Goal: Communication & Community: Answer question/provide support

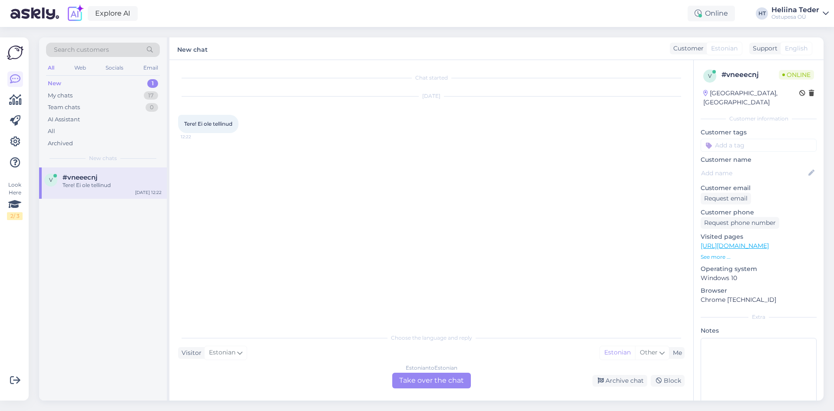
click at [409, 374] on div "Estonian to Estonian Take over the chat" at bounding box center [431, 380] width 79 height 16
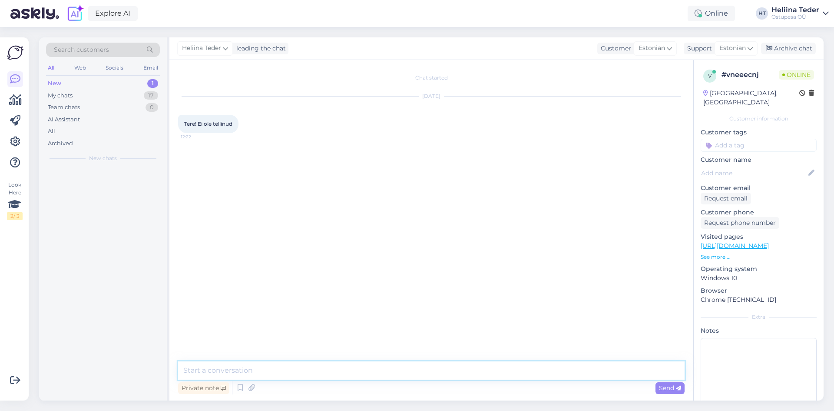
click at [338, 371] on textarea at bounding box center [431, 370] width 507 height 18
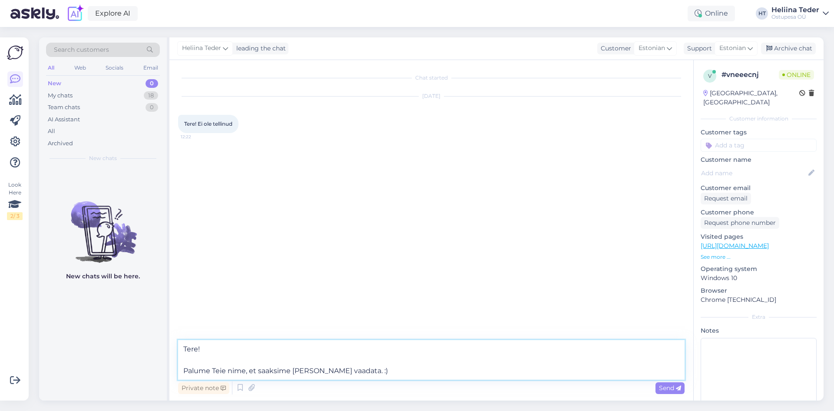
type textarea "Tere! Palume Teie nime, et saaksime [PERSON_NAME] vaadata. :)"
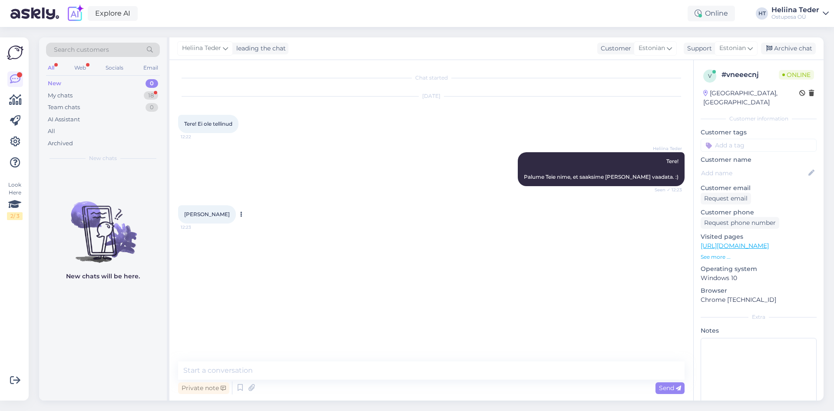
click at [206, 214] on span "[PERSON_NAME]" at bounding box center [207, 214] width 46 height 7
click at [206, 213] on span "[PERSON_NAME]" at bounding box center [207, 214] width 46 height 7
copy div "[PERSON_NAME] 12:23"
click at [247, 390] on icon at bounding box center [251, 387] width 12 height 13
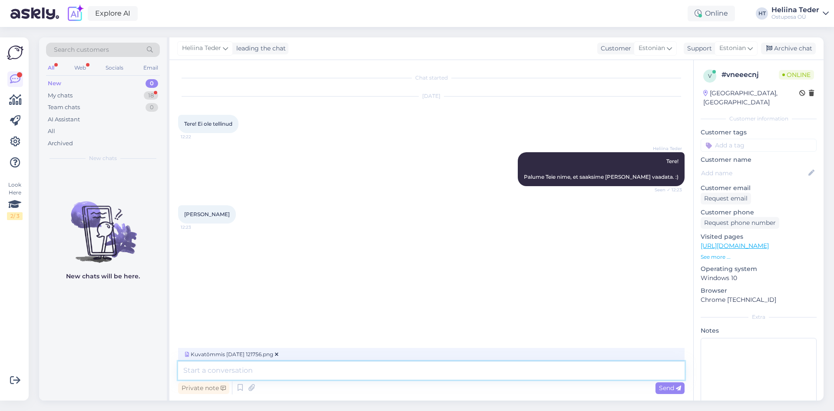
click at [230, 366] on textarea at bounding box center [431, 370] width 507 height 18
click at [280, 371] on textarea at bounding box center [431, 370] width 507 height 18
type textarea "Meie andmetel [PERSON_NAME] [PERSON_NAME] postituse all soovi avaldanud. Kas te…"
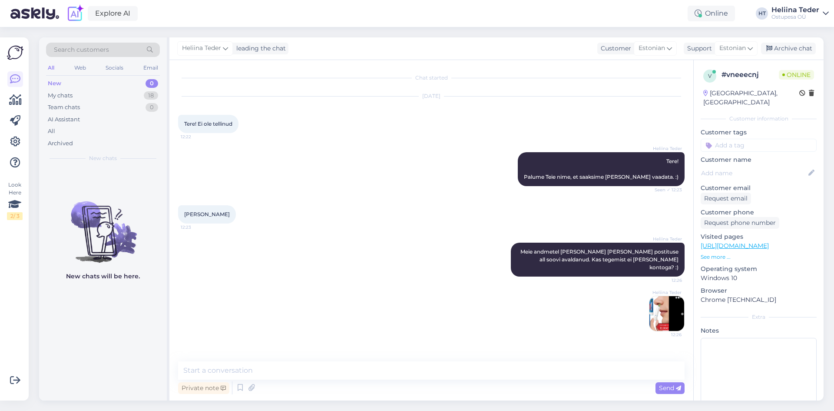
click at [664, 313] on img at bounding box center [666, 313] width 35 height 35
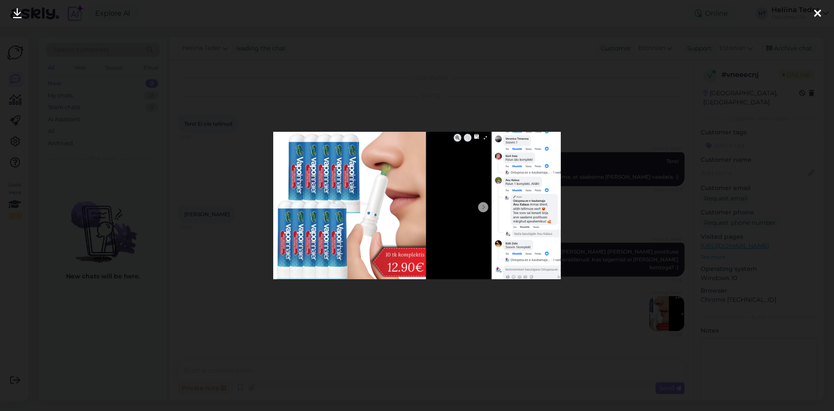
click at [315, 298] on div at bounding box center [417, 205] width 834 height 411
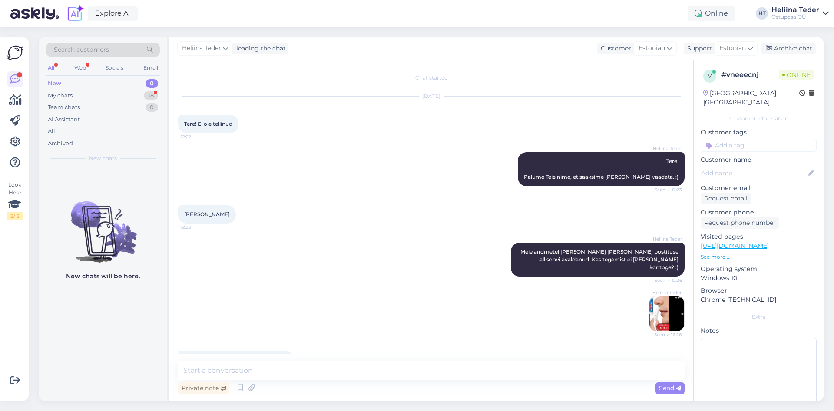
scroll to position [17, 0]
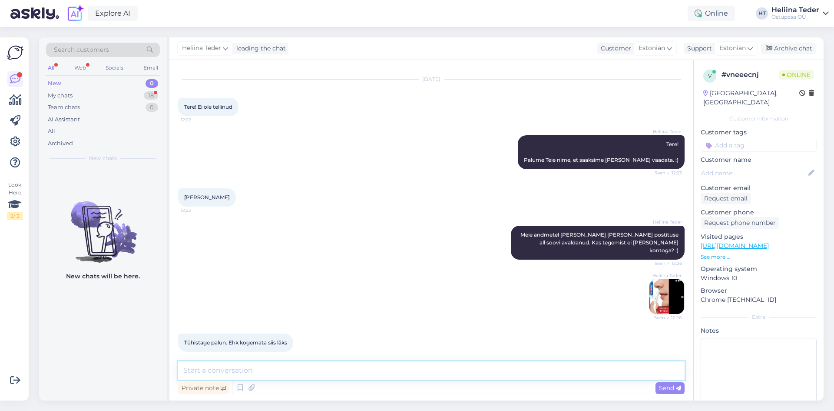
click at [224, 373] on textarea at bounding box center [431, 370] width 507 height 18
click at [213, 374] on textarea at bounding box center [431, 370] width 507 height 18
paste textarea "[PERSON_NAME] tellinud vastavalt soovidele, arvestades [PERSON_NAME]/soovidega.…"
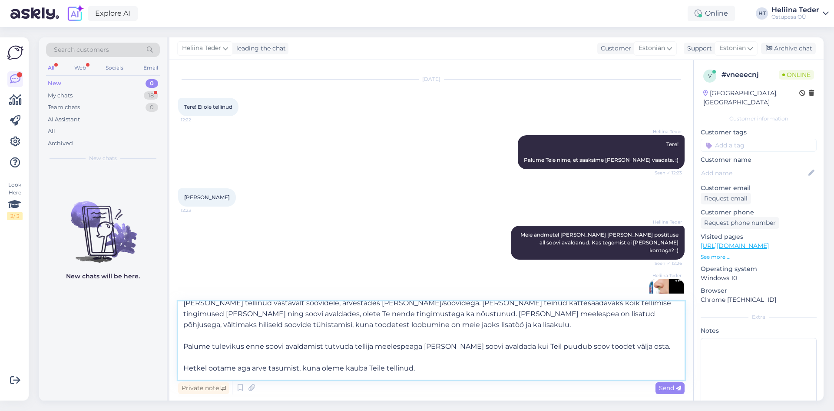
scroll to position [0, 0]
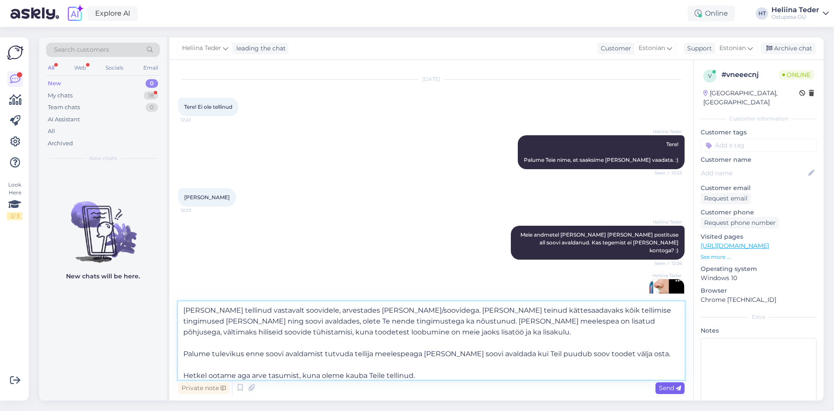
type textarea "[PERSON_NAME] tellinud vastavalt soovidele, arvestades [PERSON_NAME]/soovidega.…"
click at [666, 389] on span "Send" at bounding box center [670, 388] width 22 height 8
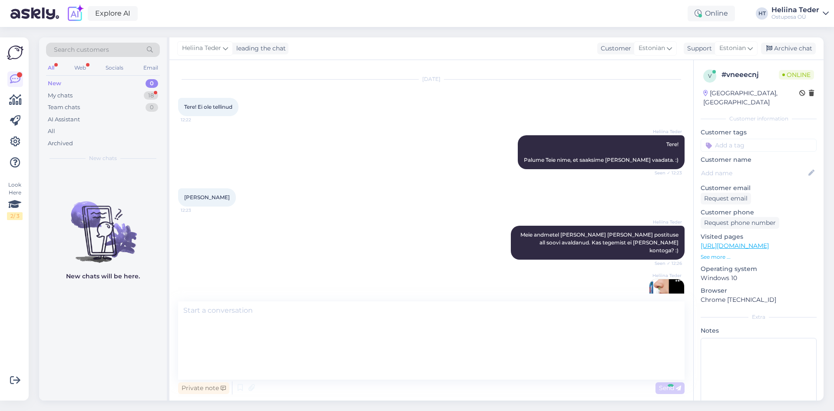
scroll to position [164, 0]
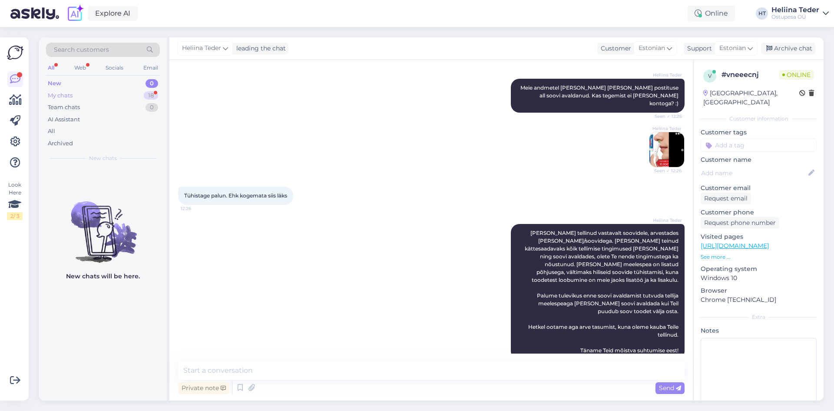
click at [85, 90] on div "My chats 18" at bounding box center [103, 95] width 114 height 12
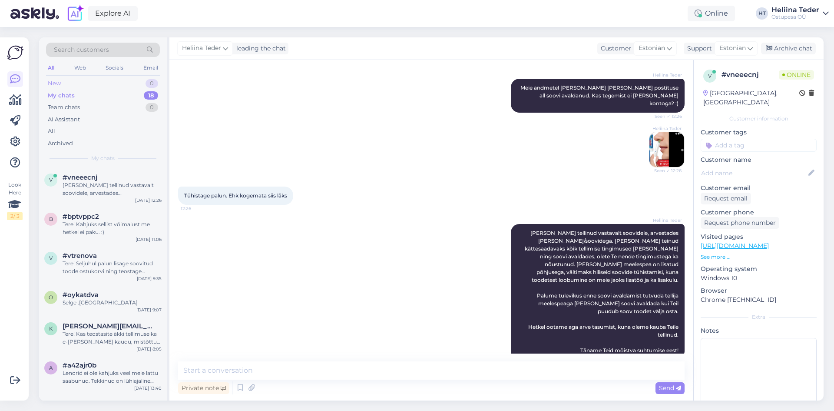
click at [63, 77] on div "New 0" at bounding box center [103, 83] width 114 height 12
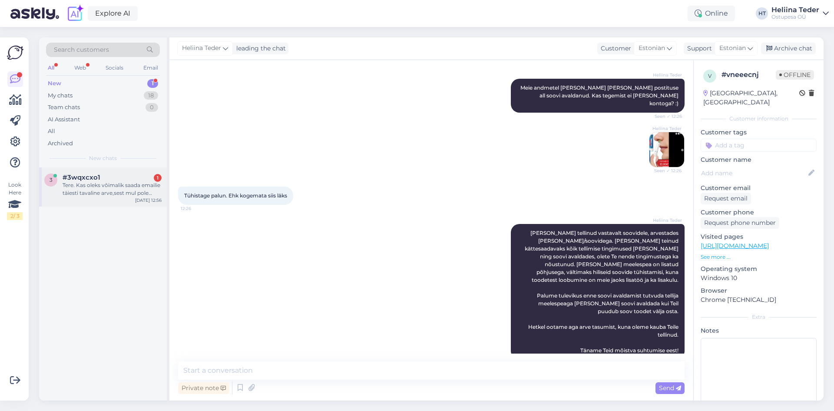
click at [138, 195] on div "Tere. Kas oleks võimalik saada emailie täiesti tavaline arve,sest mul pole sell…" at bounding box center [112, 189] width 99 height 16
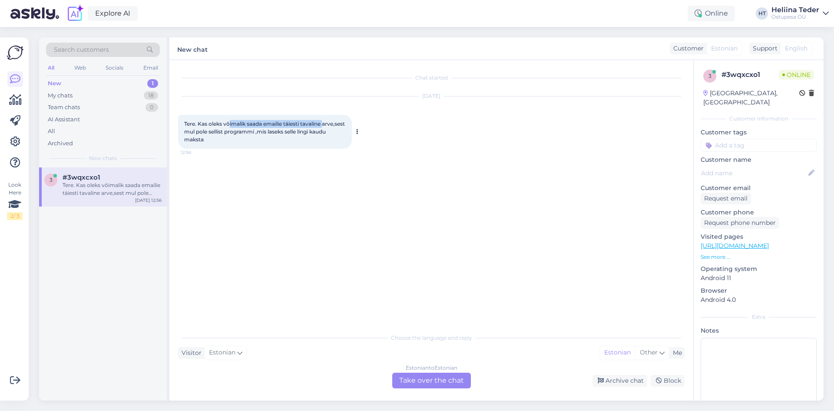
click at [339, 125] on div "Tere. Kas oleks võimalik saada emailie täiesti tavaline arve,sest mul pole sell…" at bounding box center [265, 132] width 174 height 34
click at [436, 383] on div "Estonian to Estonian Take over the chat" at bounding box center [431, 380] width 79 height 16
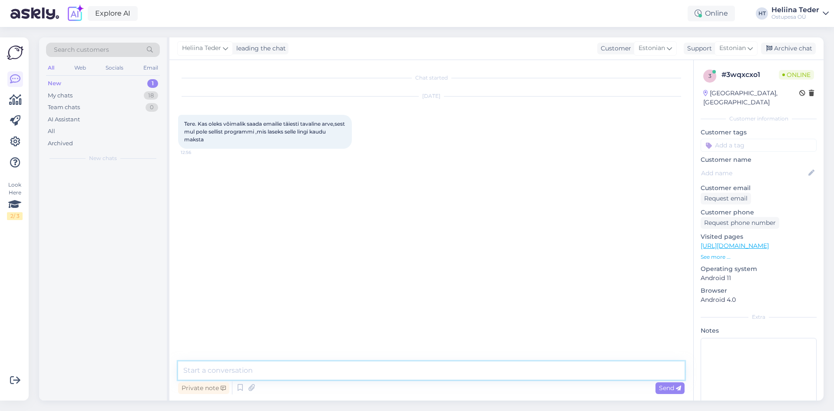
click at [334, 369] on textarea at bounding box center [431, 370] width 507 height 18
type textarea "T"
type textarea "e"
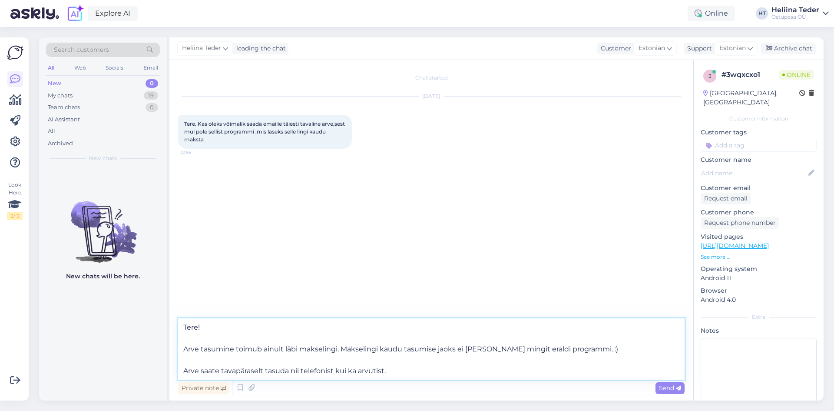
type textarea "Tere! Arve tasumine toimub ainult läbi makselingi. Makselingi kaudu tasumise ja…"
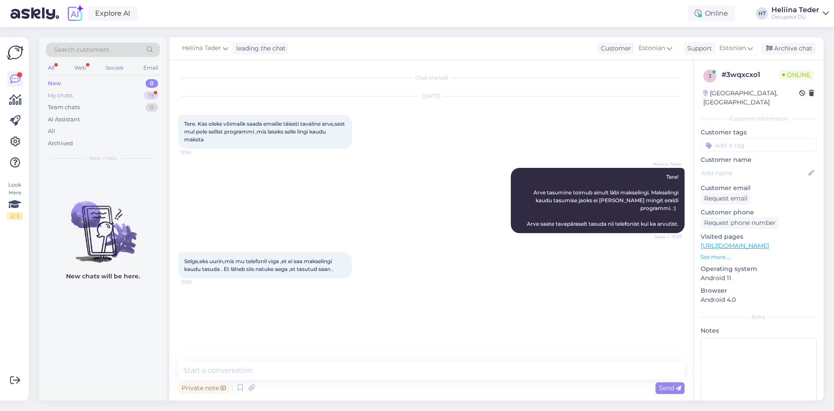
click at [80, 99] on div "My chats 19" at bounding box center [103, 95] width 114 height 12
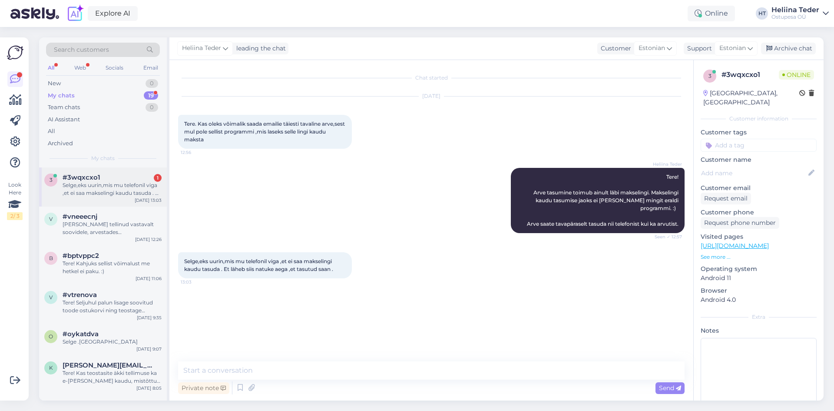
click at [112, 186] on div "Selge,eks uurin,mis mu telefonil viga ,et ei saa makselingi kaudu tasuda . Et l…" at bounding box center [112, 189] width 99 height 16
click at [83, 78] on div "New 1" at bounding box center [103, 83] width 114 height 12
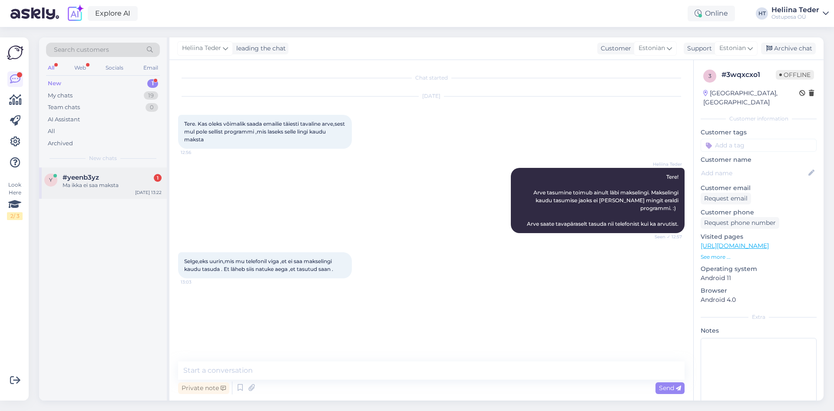
click at [85, 181] on span "#yeenb3yz" at bounding box center [81, 177] width 36 height 8
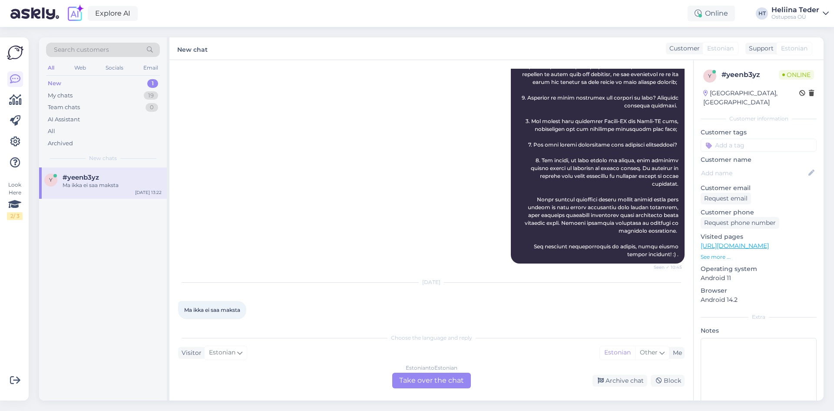
click at [417, 380] on div "Estonian to Estonian Take over the chat" at bounding box center [431, 380] width 79 height 16
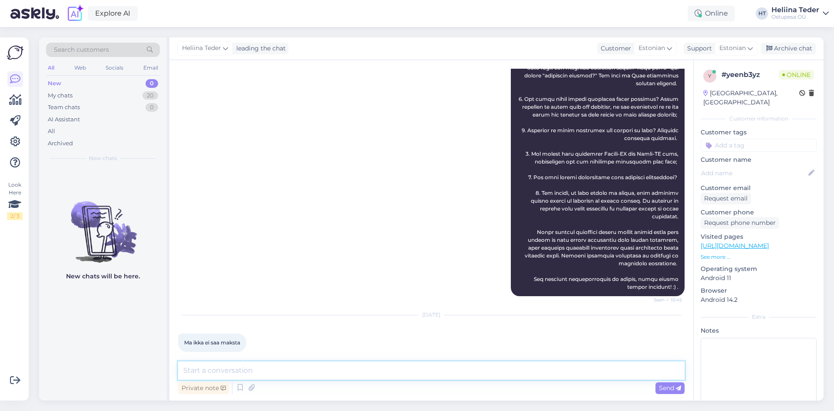
click at [263, 377] on textarea at bounding box center [431, 370] width 507 height 18
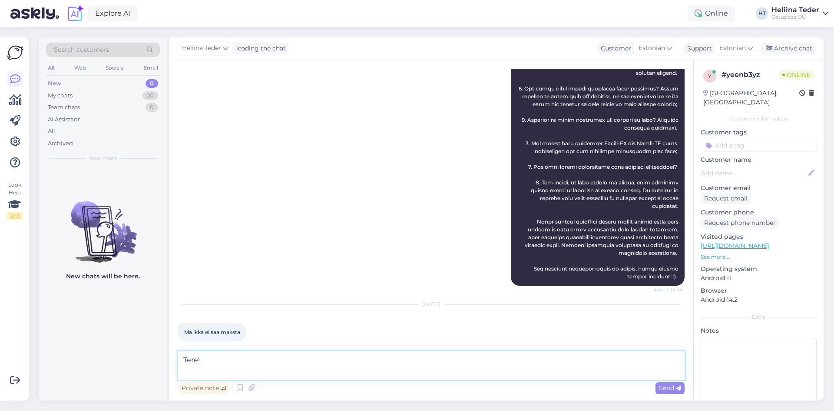
scroll to position [216, 0]
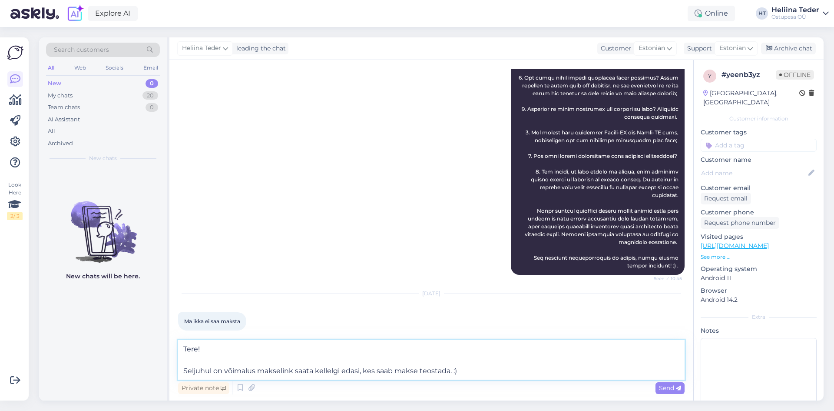
type textarea "Tere! Seljuhul on võimalus makselink saata kellelgi edasi, kes saab makse teost…"
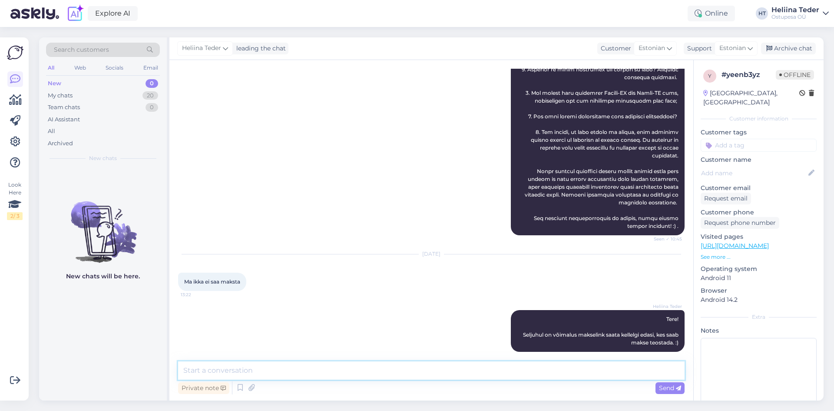
scroll to position [169, 0]
